Goal: Communication & Community: Connect with others

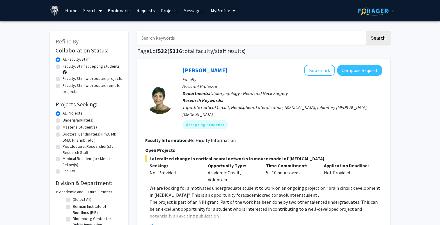
click at [191, 15] on link "Messages" at bounding box center [192, 10] width 25 height 20
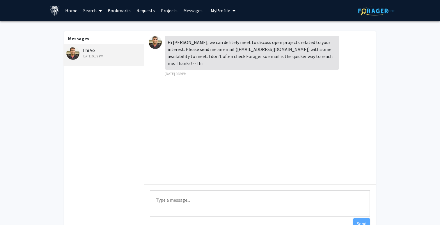
click at [73, 53] on img at bounding box center [72, 53] width 13 height 13
click at [85, 51] on div "[PERSON_NAME] [DATE] 9:39 PM" at bounding box center [104, 53] width 76 height 12
drag, startPoint x: 204, startPoint y: 49, endPoint x: 234, endPoint y: 51, distance: 30.0
click at [234, 51] on div "Hi [PERSON_NAME], we can defitely meet to discuss open projects related to your…" at bounding box center [252, 53] width 175 height 34
copy div "[EMAIL_ADDRESS][DOMAIN_NAME]"
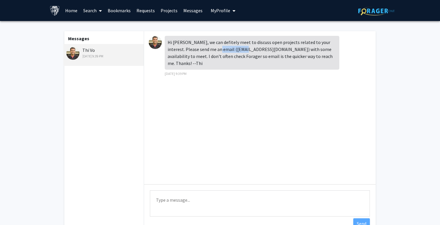
click at [222, 15] on button "My Profile" at bounding box center [223, 10] width 28 height 21
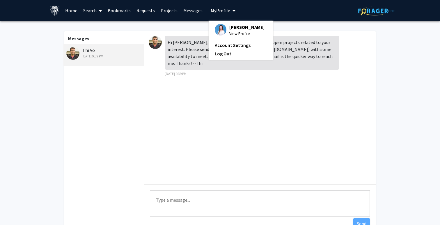
click at [189, 16] on link "Messages" at bounding box center [192, 10] width 25 height 20
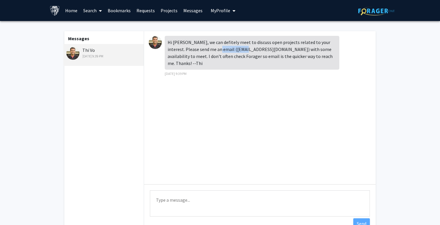
click at [165, 12] on link "Projects" at bounding box center [169, 10] width 23 height 20
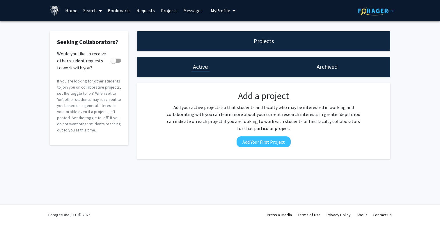
click at [136, 13] on link "Requests" at bounding box center [146, 10] width 24 height 20
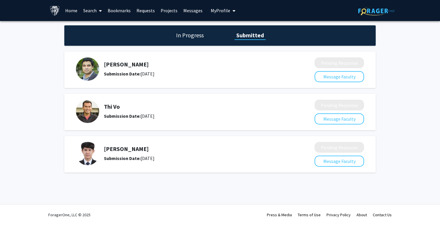
click at [110, 107] on h5 "Thi Vo" at bounding box center [194, 106] width 180 height 7
click at [83, 108] on img at bounding box center [87, 110] width 23 height 23
click at [106, 107] on h5 "Thi Vo" at bounding box center [194, 106] width 180 height 7
drag, startPoint x: 106, startPoint y: 107, endPoint x: 177, endPoint y: 118, distance: 71.8
click at [177, 118] on div "[PERSON_NAME] Submission Date: [DATE]" at bounding box center [194, 111] width 180 height 16
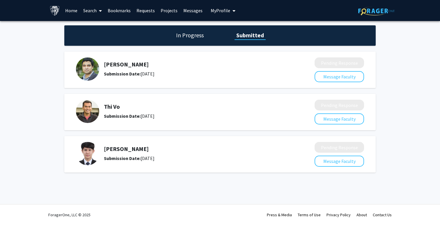
click at [91, 114] on img at bounding box center [87, 110] width 23 height 23
click at [195, 36] on h1 "In Progress" at bounding box center [189, 35] width 31 height 8
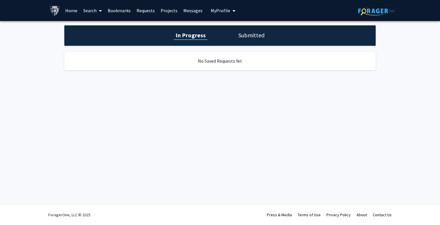
click at [247, 35] on h1 "Submitted" at bounding box center [251, 35] width 30 height 8
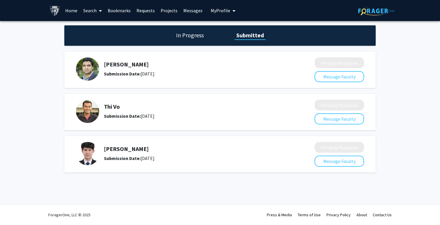
click at [102, 106] on div "[PERSON_NAME] Submission Date: [DATE]" at bounding box center [191, 110] width 230 height 23
click at [112, 103] on h5 "Thi Vo" at bounding box center [194, 106] width 180 height 7
click at [144, 181] on div "In Progress Submitted [PERSON_NAME] Submission Date: [DATE] Pending Response Me…" at bounding box center [220, 104] width 440 height 167
click at [194, 137] on div "[PERSON_NAME] Submission Date: [DATE] Pending Response Message Faculty" at bounding box center [219, 154] width 311 height 36
click at [194, 103] on h5 "Thi Vo" at bounding box center [194, 106] width 180 height 7
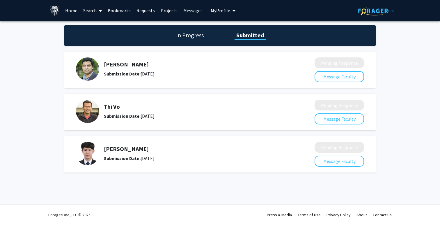
click at [194, 103] on h5 "Thi Vo" at bounding box center [194, 106] width 180 height 7
click at [145, 10] on link "Requests" at bounding box center [146, 10] width 24 height 20
click at [140, 13] on link "Requests" at bounding box center [146, 10] width 24 height 20
click at [188, 37] on h1 "In Progress" at bounding box center [189, 35] width 31 height 8
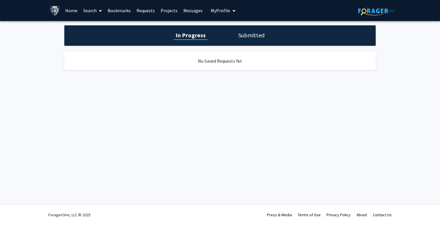
click at [244, 34] on h1 "Submitted" at bounding box center [251, 35] width 30 height 8
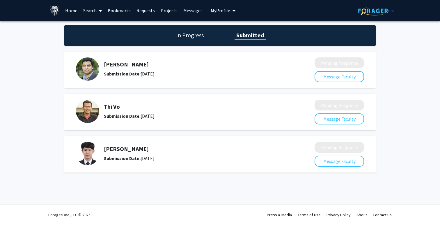
click at [191, 8] on link "Messages" at bounding box center [192, 10] width 25 height 20
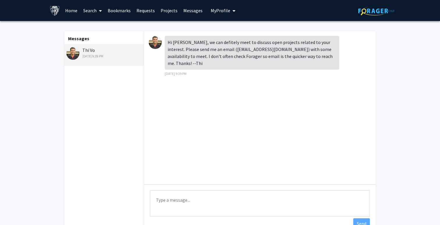
click at [89, 49] on div "[PERSON_NAME] [DATE] 9:39 PM" at bounding box center [104, 53] width 76 height 12
click at [122, 7] on link "Bookmarks" at bounding box center [119, 10] width 29 height 20
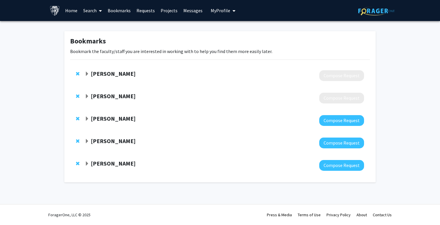
click at [152, 10] on link "Requests" at bounding box center [146, 10] width 24 height 20
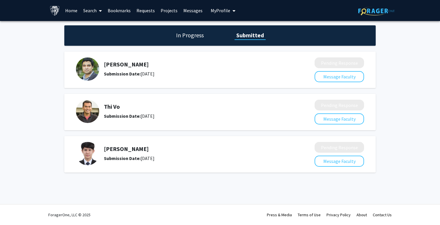
click at [112, 106] on h5 "Thi Vo" at bounding box center [194, 106] width 180 height 7
click at [91, 108] on img at bounding box center [87, 110] width 23 height 23
click at [104, 119] on div "Submission Date: [DATE]" at bounding box center [194, 115] width 180 height 7
click at [71, 13] on link "Home" at bounding box center [71, 10] width 18 height 20
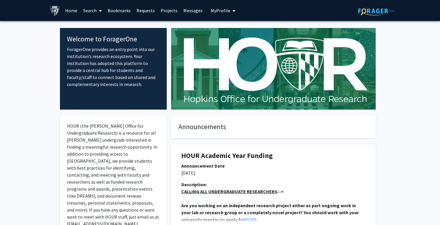
click at [70, 13] on link "Home" at bounding box center [71, 10] width 18 height 20
click at [83, 15] on link "Search" at bounding box center [92, 10] width 24 height 20
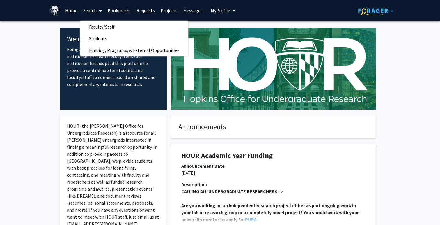
click at [145, 11] on link "Requests" at bounding box center [146, 10] width 24 height 20
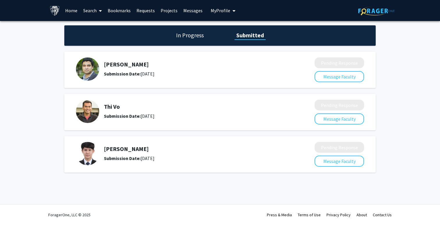
click at [48, 11] on div "Skip navigation Home Search Bookmarks Requests Projects Messages My Profile [PE…" at bounding box center [219, 10] width 349 height 21
click at [53, 11] on img at bounding box center [55, 11] width 10 height 10
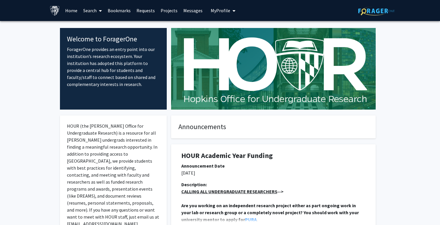
click at [91, 12] on link "Search" at bounding box center [92, 10] width 24 height 20
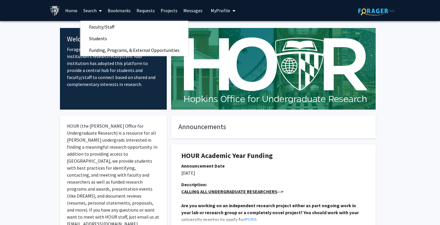
click at [372, 12] on img at bounding box center [376, 10] width 36 height 9
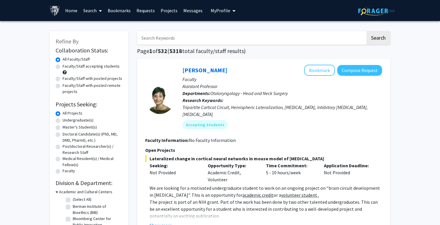
click at [172, 42] on input "Search Keywords" at bounding box center [251, 37] width 228 height 13
type input "[PERSON_NAME]"
click at [366, 31] on button "Search" at bounding box center [378, 37] width 24 height 13
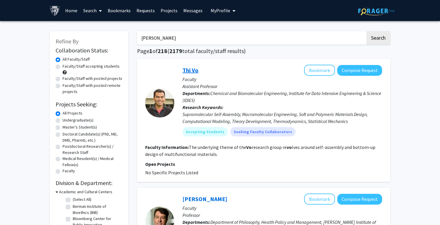
click at [193, 68] on link "Thi Vo" at bounding box center [190, 69] width 16 height 7
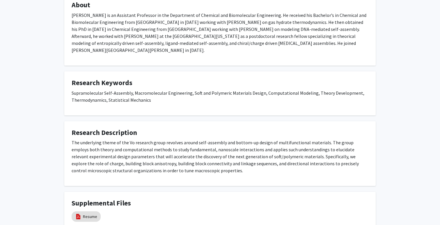
scroll to position [152, 0]
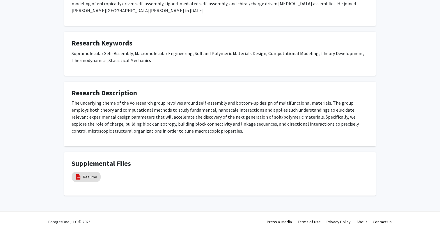
drag, startPoint x: 211, startPoint y: 122, endPoint x: 211, endPoint y: 83, distance: 39.3
click at [211, 83] on fg-card "Research Description The underlying theme of the Vo research group revolves aro…" at bounding box center [219, 113] width 311 height 65
click at [89, 174] on link "Resume" at bounding box center [90, 177] width 14 height 6
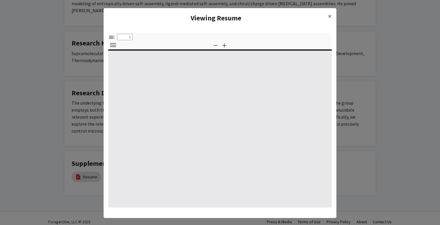
type input "0"
select select "custom"
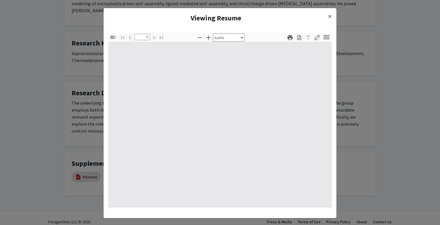
type input "1"
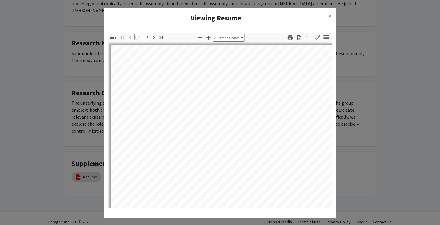
select select "auto"
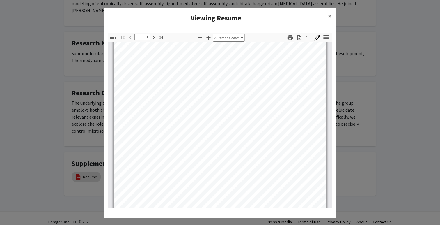
scroll to position [45, 0]
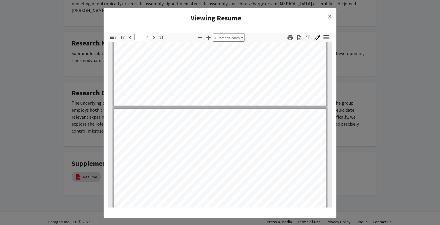
type input "1"
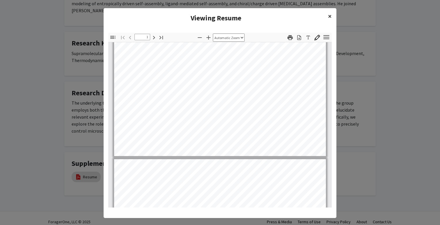
click at [328, 18] on button "×" at bounding box center [329, 16] width 13 height 16
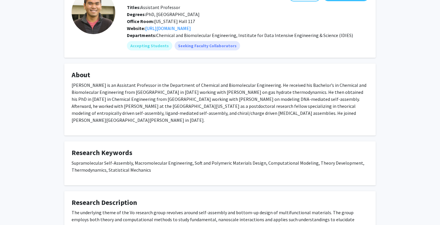
scroll to position [0, 0]
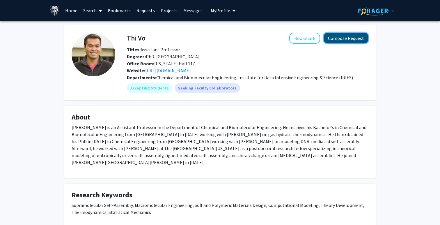
click at [348, 40] on button "Compose Request" at bounding box center [345, 38] width 45 height 11
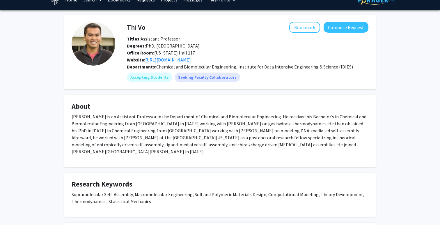
scroll to position [11, 0]
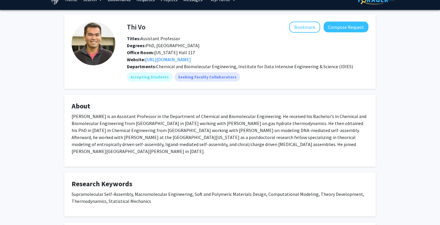
drag, startPoint x: 312, startPoint y: 148, endPoint x: 312, endPoint y: 103, distance: 45.1
click at [312, 103] on fg-card "About [PERSON_NAME] is an Assistant Professor in the Department of Chemical and…" at bounding box center [219, 131] width 311 height 72
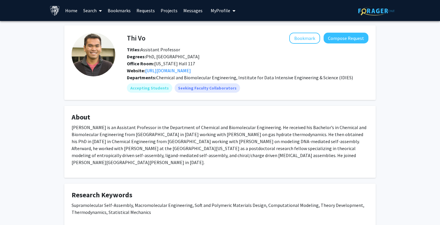
click at [216, 15] on button "My Profile" at bounding box center [223, 10] width 28 height 21
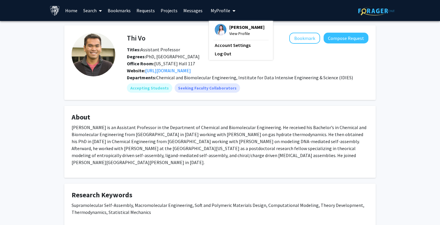
click at [229, 27] on span "[PERSON_NAME]" at bounding box center [246, 27] width 35 height 6
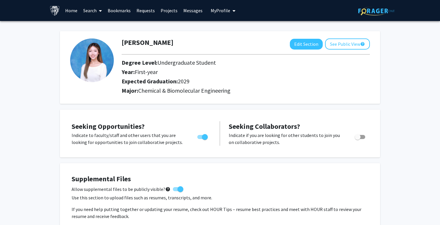
click at [193, 11] on link "Messages" at bounding box center [192, 10] width 25 height 20
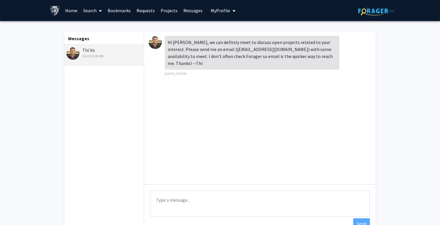
click at [185, 36] on div "Hi [PERSON_NAME], we can defitely meet to discuss open projects related to your…" at bounding box center [252, 53] width 175 height 34
click at [177, 44] on div "Hi [PERSON_NAME], we can defitely meet to discuss open projects related to your…" at bounding box center [252, 53] width 175 height 34
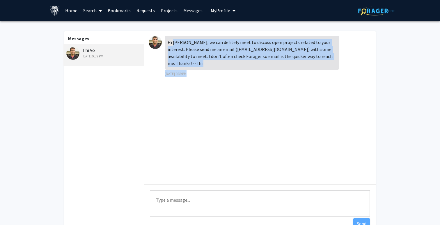
drag, startPoint x: 177, startPoint y: 44, endPoint x: 237, endPoint y: 65, distance: 64.0
click at [237, 65] on div "Hi [PERSON_NAME], we can defitely meet to discuss open projects related to your…" at bounding box center [252, 56] width 175 height 41
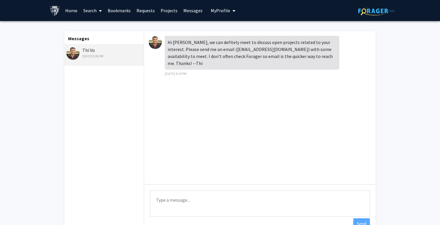
click at [243, 53] on div "Hi [PERSON_NAME], we can defitely meet to discuss open projects related to your…" at bounding box center [252, 53] width 175 height 34
drag, startPoint x: 102, startPoint y: 49, endPoint x: 74, endPoint y: 49, distance: 28.2
click at [74, 49] on div "[PERSON_NAME] [DATE] 9:39 PM" at bounding box center [103, 55] width 80 height 22
copy div "Thi Vo"
click at [88, 53] on div "[PERSON_NAME] [DATE] 9:39 PM" at bounding box center [104, 53] width 76 height 12
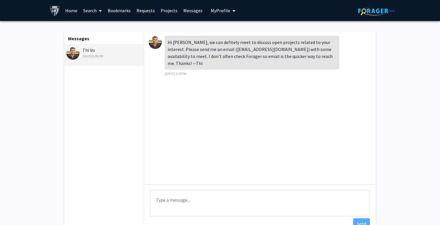
click at [75, 47] on img at bounding box center [72, 53] width 13 height 13
click at [88, 47] on div "[PERSON_NAME] [DATE] 9:39 PM" at bounding box center [104, 53] width 76 height 12
click at [74, 10] on link "Home" at bounding box center [71, 10] width 18 height 20
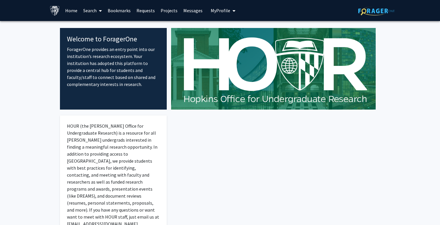
click at [93, 10] on link "Search" at bounding box center [92, 10] width 24 height 20
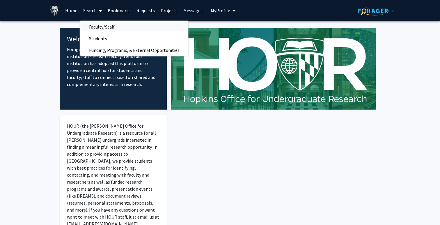
click at [109, 25] on span "Faculty/Staff" at bounding box center [101, 27] width 43 height 12
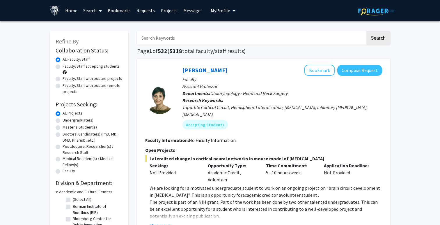
click at [211, 38] on input "Search Keywords" at bounding box center [251, 37] width 228 height 13
type input "[PERSON_NAME]"
click at [367, 40] on button "Search" at bounding box center [378, 37] width 24 height 13
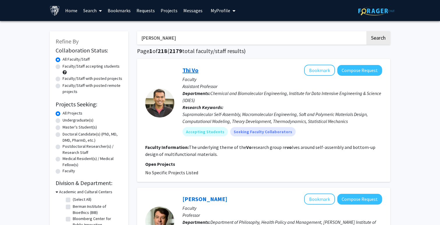
click at [186, 71] on link "Thi Vo" at bounding box center [190, 69] width 16 height 7
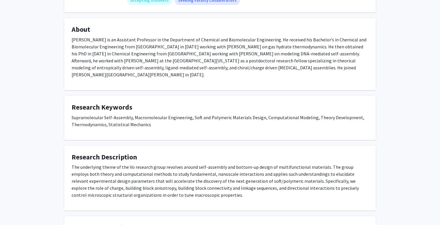
scroll to position [89, 0]
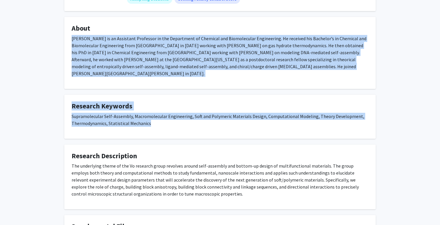
drag, startPoint x: 70, startPoint y: 41, endPoint x: 206, endPoint y: 119, distance: 156.2
click at [207, 118] on div "[PERSON_NAME] Bookmark Compose Request Titles: Assistant Professor Degrees: PhD…" at bounding box center [220, 97] width 320 height 321
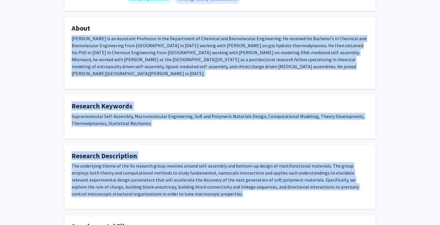
drag, startPoint x: 205, startPoint y: 195, endPoint x: 66, endPoint y: 37, distance: 210.2
click at [66, 37] on div "[PERSON_NAME] Bookmark Compose Request Titles: Assistant Professor Degrees: PhD…" at bounding box center [220, 97] width 320 height 321
copy div "Lor Ip do si Ametconse Adipiscin el sed Doeiusmodt in Utlabore etd Magnaaliquae…"
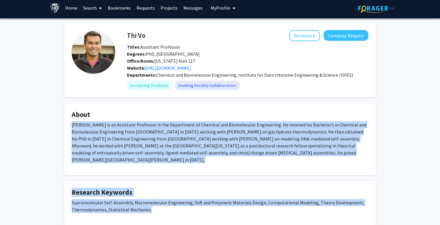
scroll to position [0, 0]
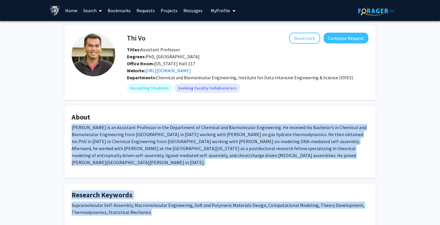
click at [191, 17] on link "Messages" at bounding box center [192, 10] width 25 height 20
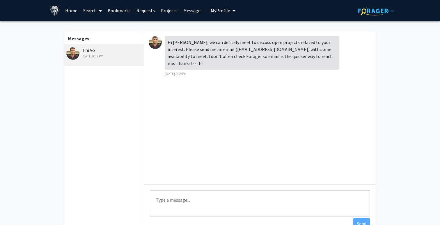
click at [70, 13] on link "Home" at bounding box center [71, 10] width 18 height 20
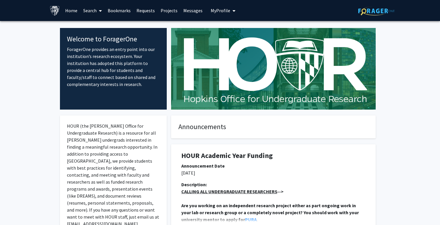
click at [95, 13] on link "Search" at bounding box center [92, 10] width 24 height 20
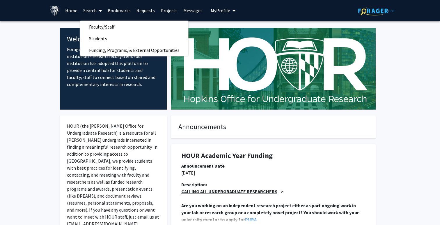
click at [111, 9] on link "Bookmarks" at bounding box center [119, 10] width 29 height 20
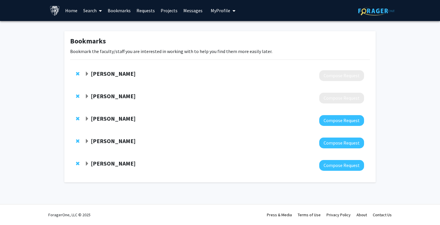
click at [143, 10] on link "Requests" at bounding box center [146, 10] width 24 height 20
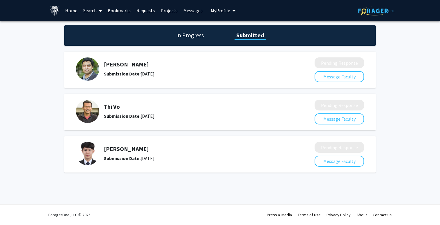
click at [112, 11] on link "Bookmarks" at bounding box center [119, 10] width 29 height 20
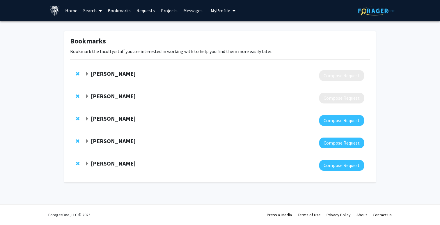
click at [147, 14] on link "Requests" at bounding box center [146, 10] width 24 height 20
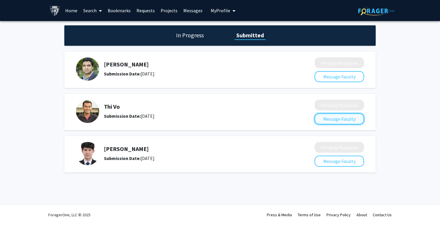
click at [335, 115] on button "Message Faculty" at bounding box center [338, 118] width 49 height 11
click at [196, 10] on link "Messages" at bounding box center [192, 10] width 25 height 20
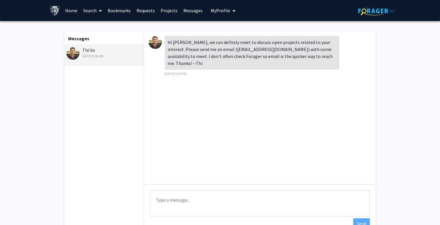
click at [372, 10] on img at bounding box center [376, 10] width 36 height 9
